Goal: Check status

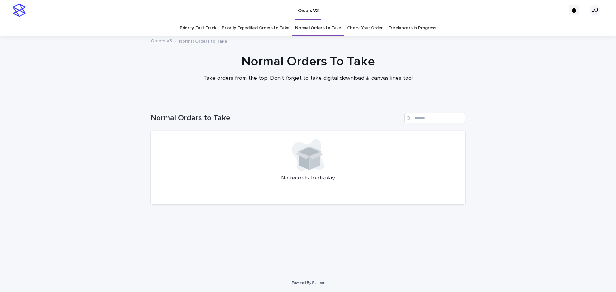
click at [360, 30] on link "Check Your Order" at bounding box center [365, 28] width 36 height 15
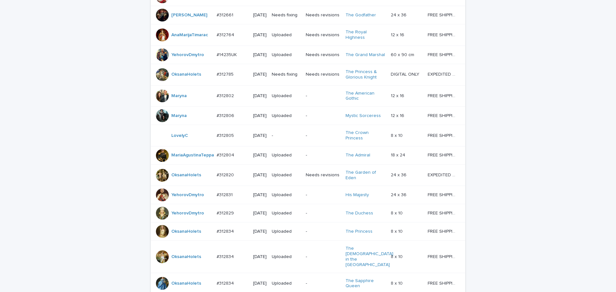
scroll to position [257, 0]
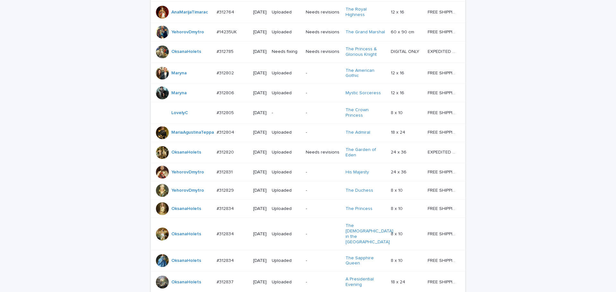
click at [291, 116] on p "-" at bounding box center [286, 112] width 29 height 5
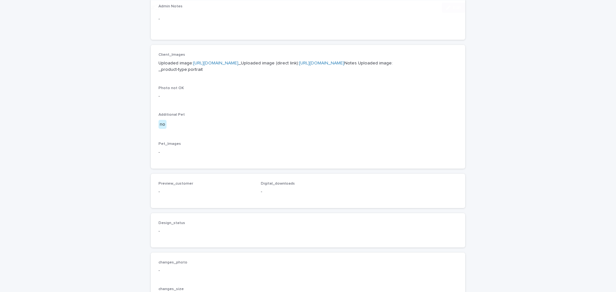
scroll to position [257, 0]
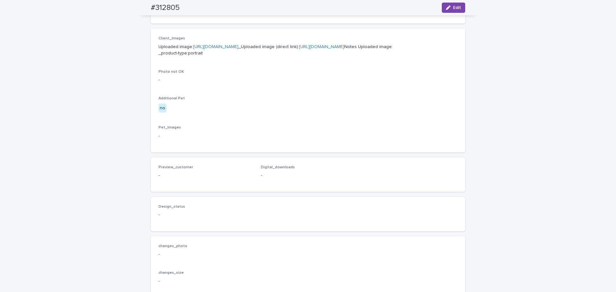
click at [373, 83] on p "-" at bounding box center [307, 80] width 299 height 7
click at [238, 47] on link "[URL][DOMAIN_NAME]" at bounding box center [215, 47] width 45 height 4
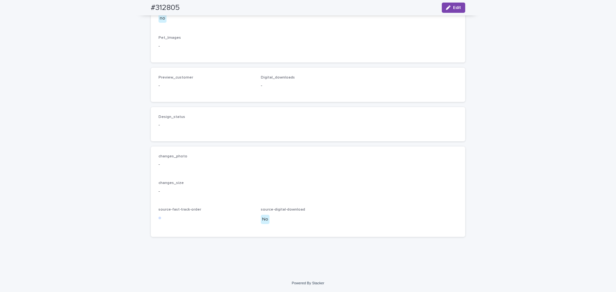
scroll to position [387, 0]
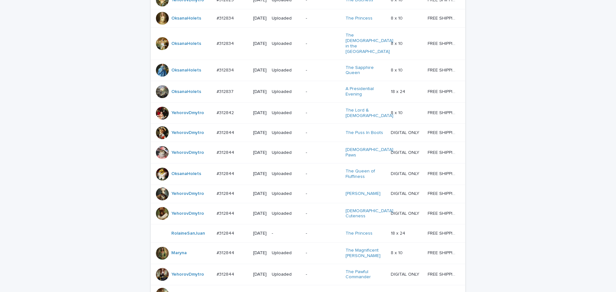
scroll to position [534, 0]
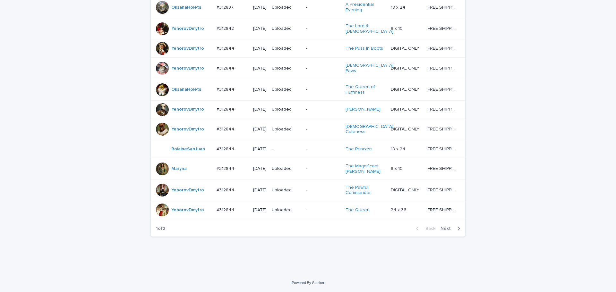
click at [447, 231] on span "Next" at bounding box center [447, 228] width 14 height 4
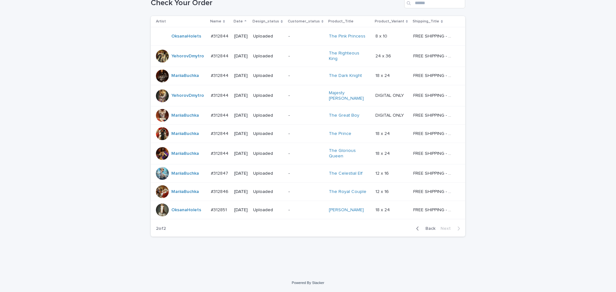
scroll to position [106, 0]
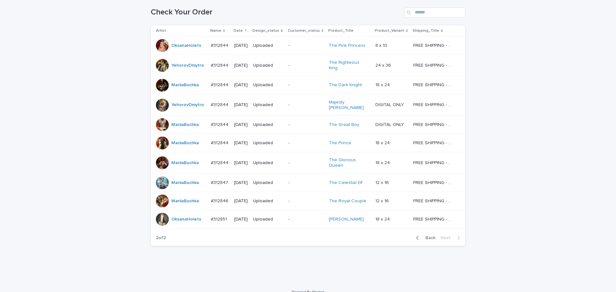
click at [535, 188] on div "Loading... Saving… Loading... Saving… Check Your Order Artist Name Date Design_…" at bounding box center [308, 139] width 616 height 289
